Goal: Task Accomplishment & Management: Complete application form

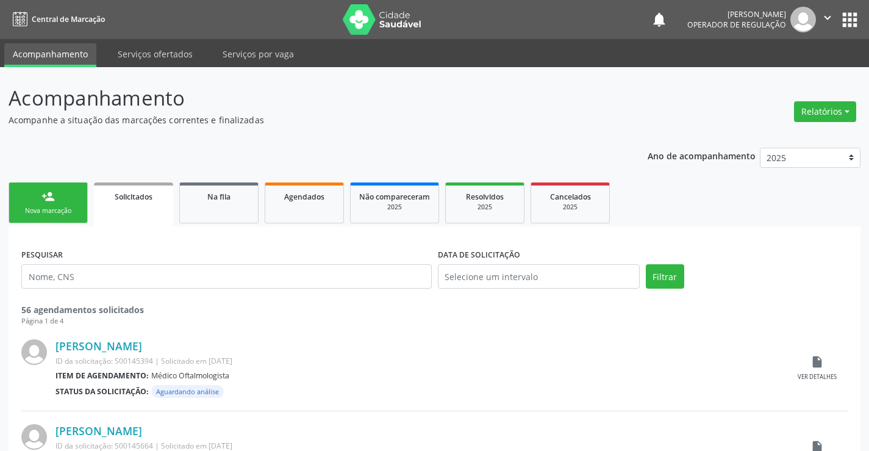
click at [67, 213] on div "Nova marcação" at bounding box center [48, 210] width 61 height 9
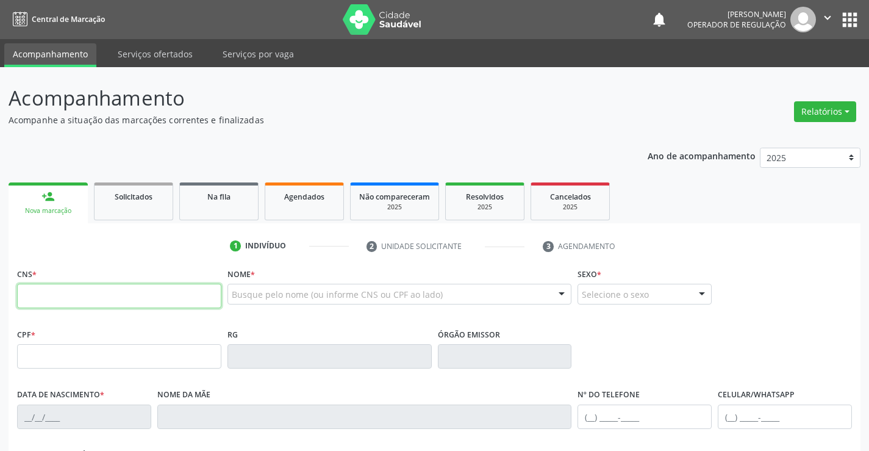
click at [41, 296] on input "text" at bounding box center [119, 296] width 204 height 24
type input "709 2052 2055 9830"
type input "006676015520171"
type input "[DATE]"
type input "[PHONE_NUMBER]"
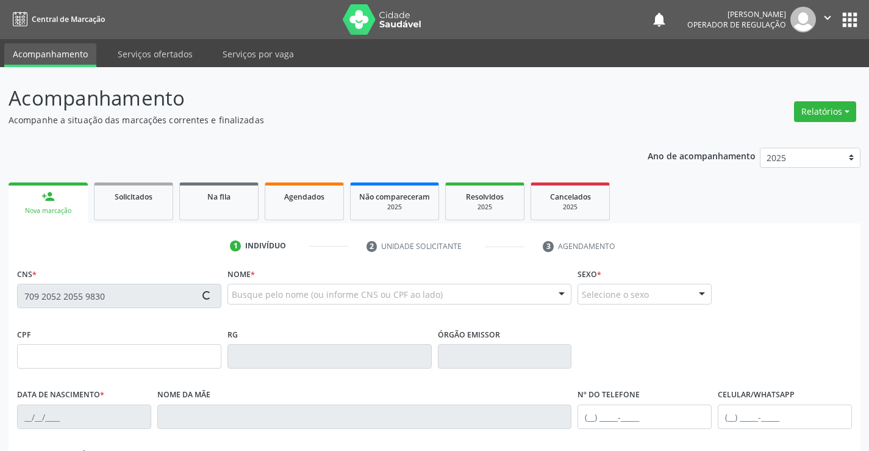
type input "[PHONE_NUMBER]"
type input "10"
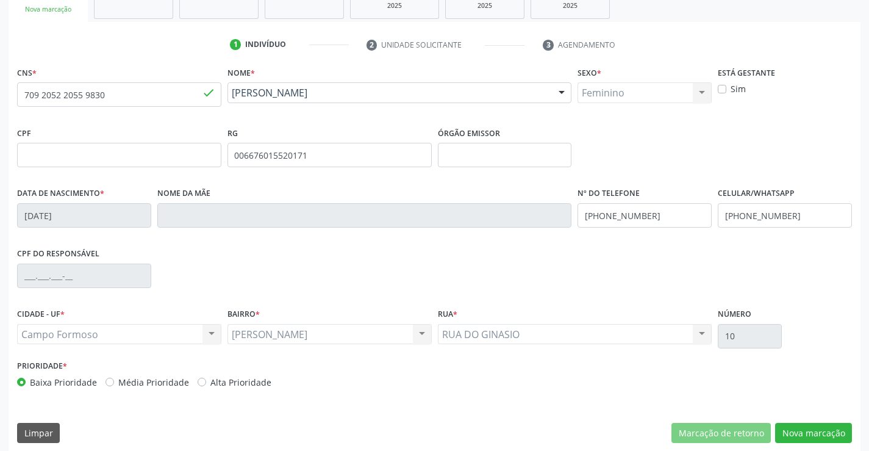
scroll to position [210, 0]
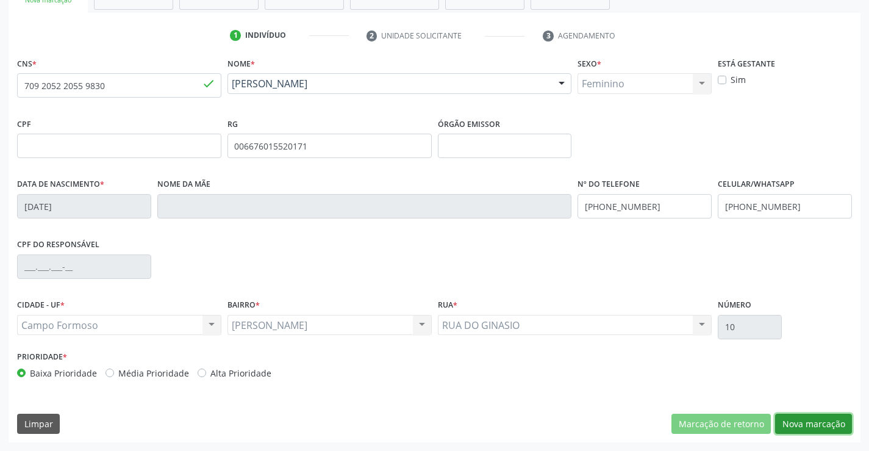
click at [801, 424] on button "Nova marcação" at bounding box center [813, 423] width 77 height 21
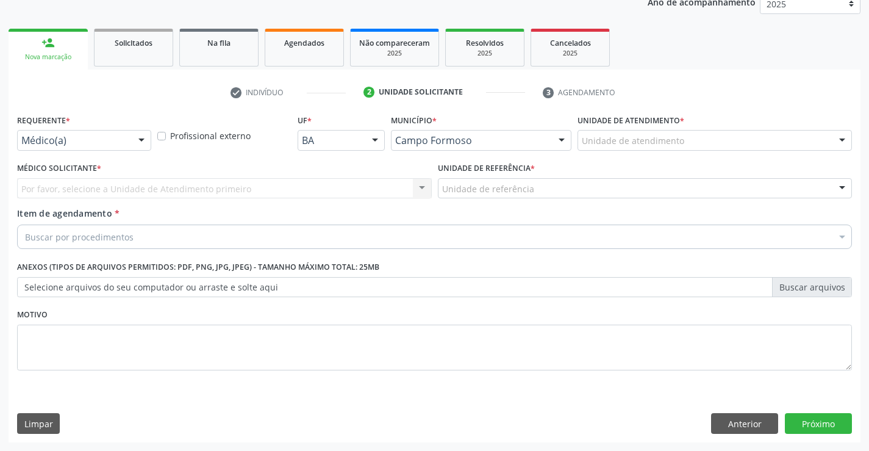
scroll to position [154, 0]
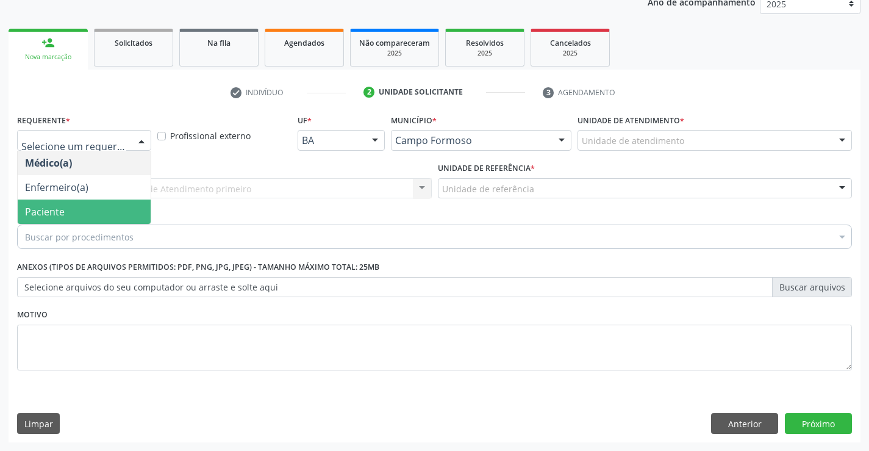
click at [73, 207] on span "Paciente" at bounding box center [84, 211] width 133 height 24
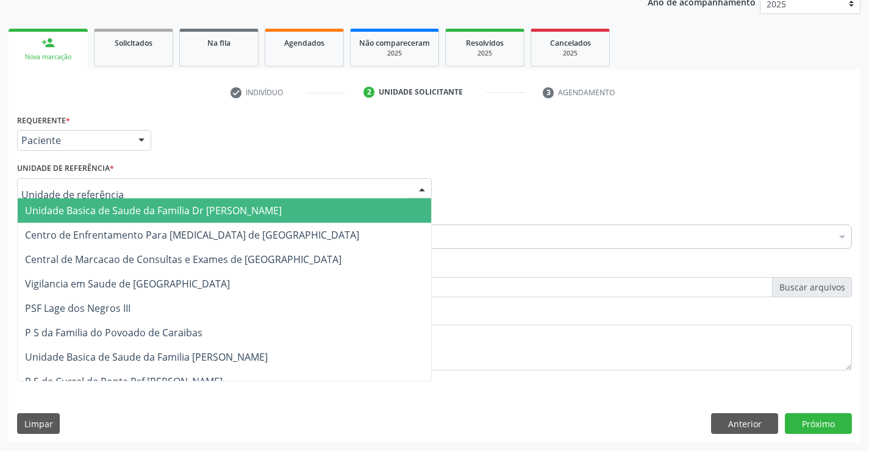
click at [84, 202] on span "Unidade Basica de Saude da Familia Dr [PERSON_NAME]" at bounding box center [224, 210] width 413 height 24
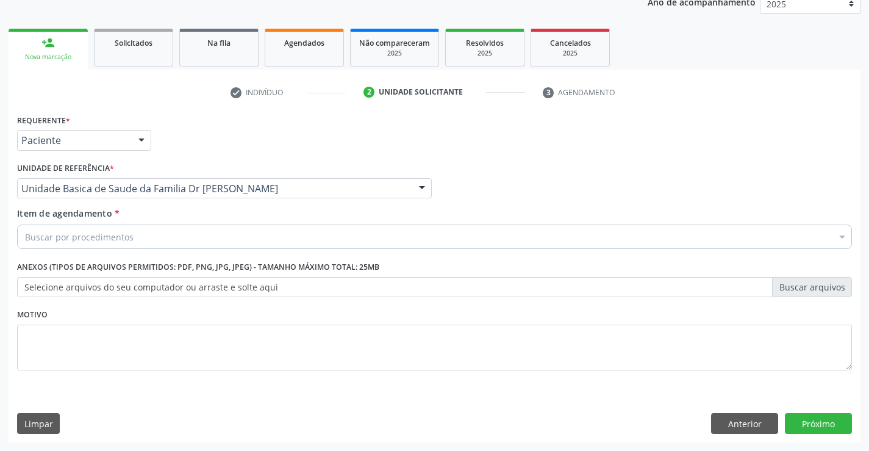
click at [25, 237] on input "Item de agendamento *" at bounding box center [25, 236] width 0 height 24
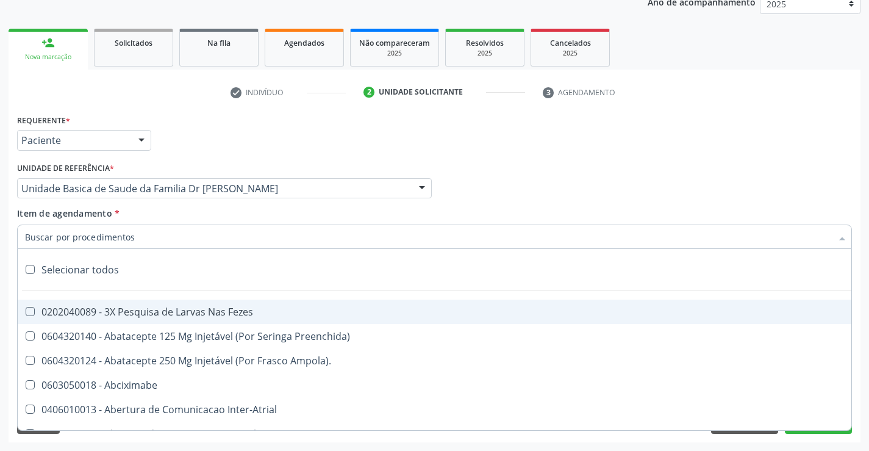
type input "P"
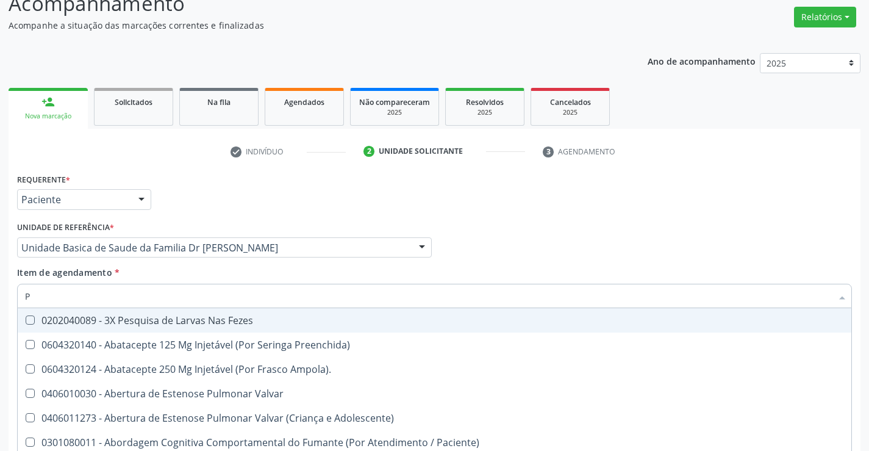
scroll to position [0, 0]
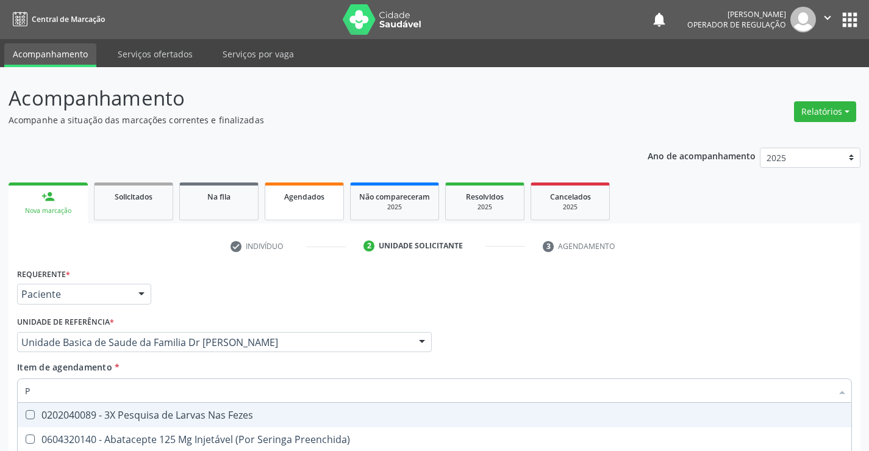
click at [301, 202] on div "Agendados" at bounding box center [304, 196] width 61 height 13
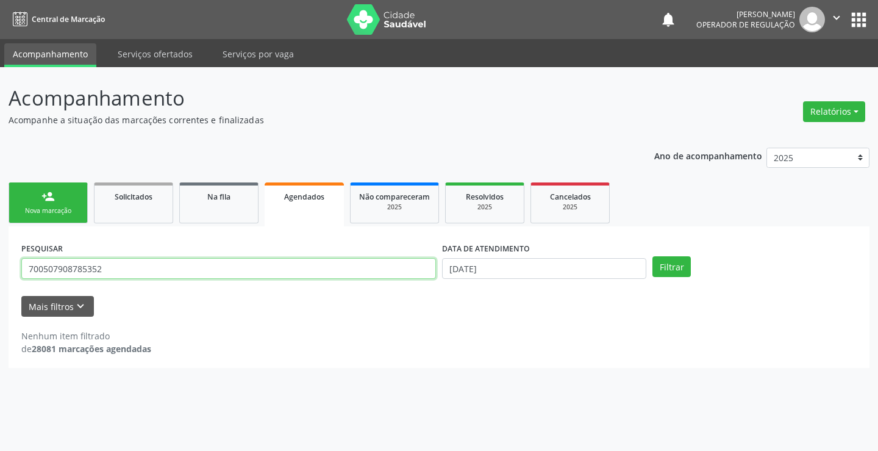
click at [138, 262] on input "700507908785352" at bounding box center [228, 268] width 415 height 21
type input "7"
type input "709205220559830"
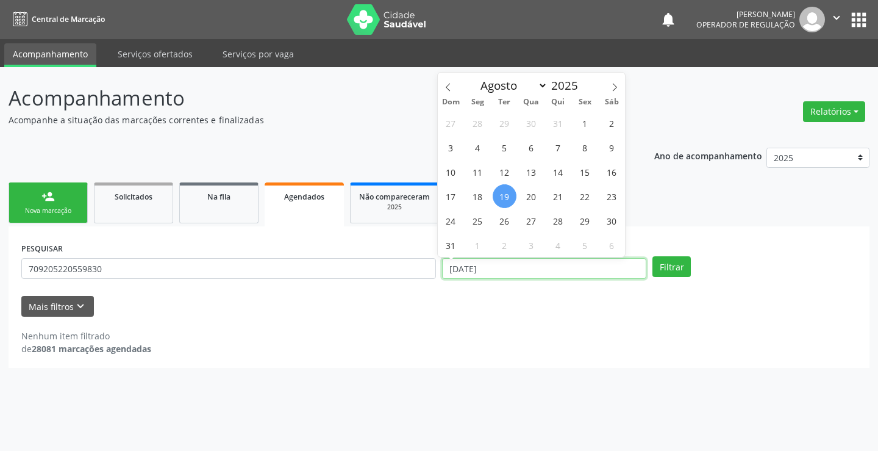
click at [533, 276] on input "[DATE]" at bounding box center [544, 268] width 204 height 21
click at [512, 195] on span "19" at bounding box center [505, 196] width 24 height 24
type input "[DATE]"
click at [507, 195] on span "19" at bounding box center [505, 196] width 24 height 24
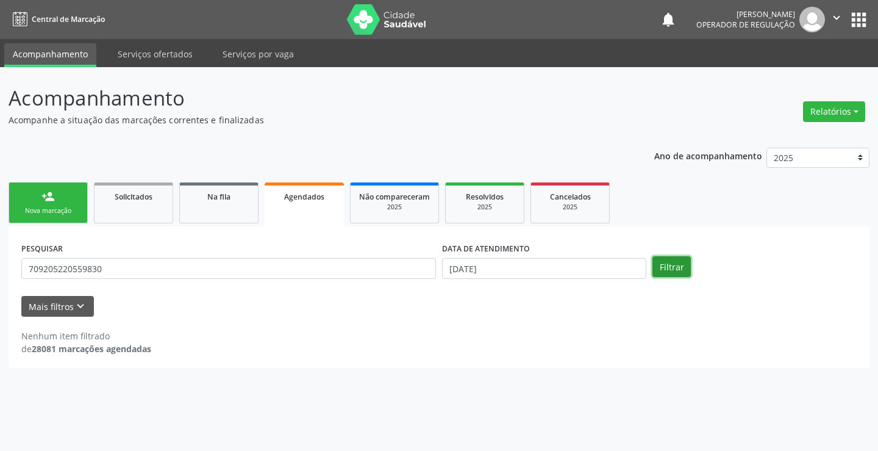
click at [660, 263] on button "Filtrar" at bounding box center [671, 266] width 38 height 21
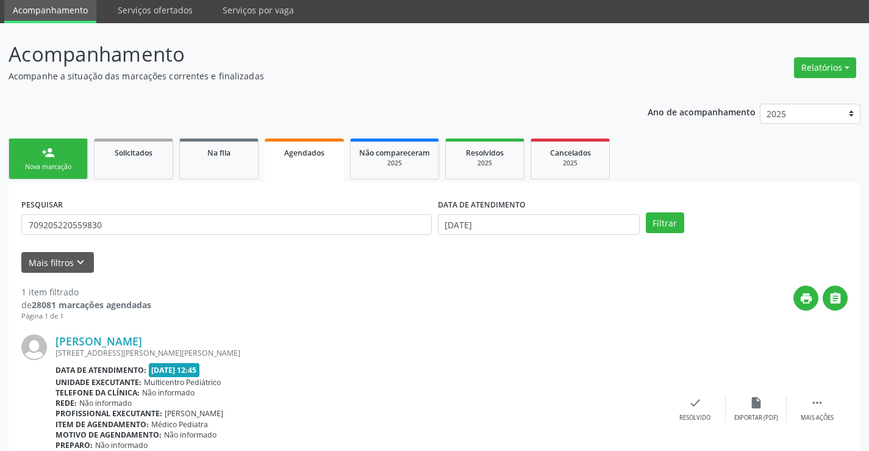
scroll to position [111, 0]
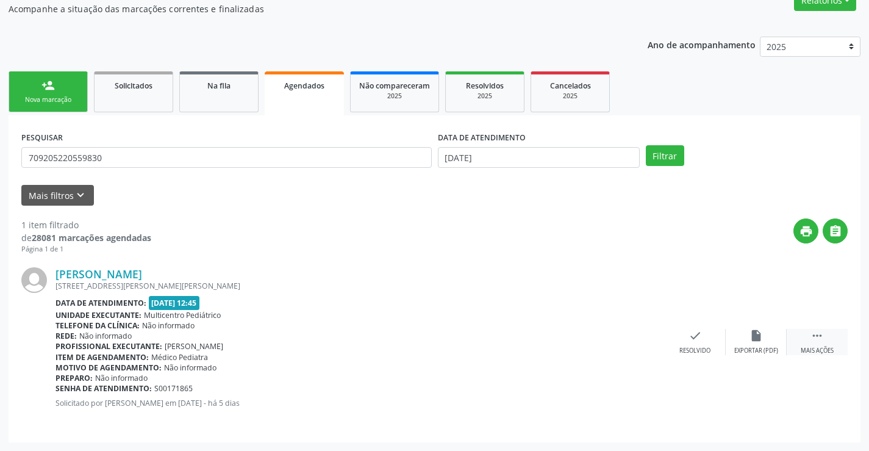
click at [816, 336] on icon "" at bounding box center [816, 335] width 13 height 13
click at [575, 338] on icon "print" at bounding box center [572, 335] width 13 height 13
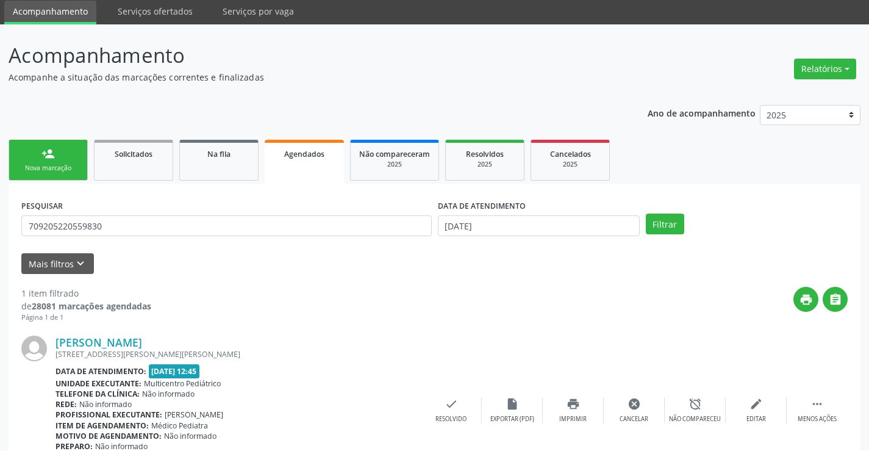
scroll to position [0, 0]
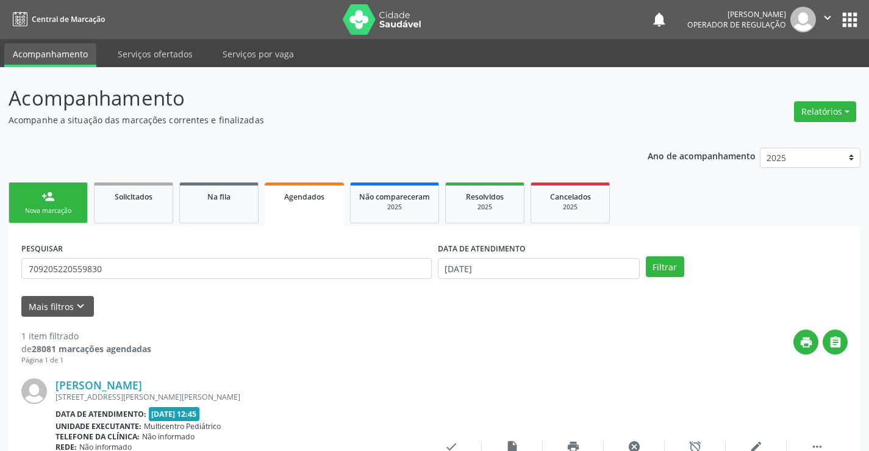
click at [828, 16] on icon "" at bounding box center [827, 17] width 13 height 13
click at [788, 73] on link "Sair" at bounding box center [796, 74] width 84 height 17
click at [788, 73] on div "Acompanhamento Acompanhe a situação das marcações correntes e finalizadas Relat…" at bounding box center [434, 314] width 869 height 494
